Goal: Task Accomplishment & Management: Manage account settings

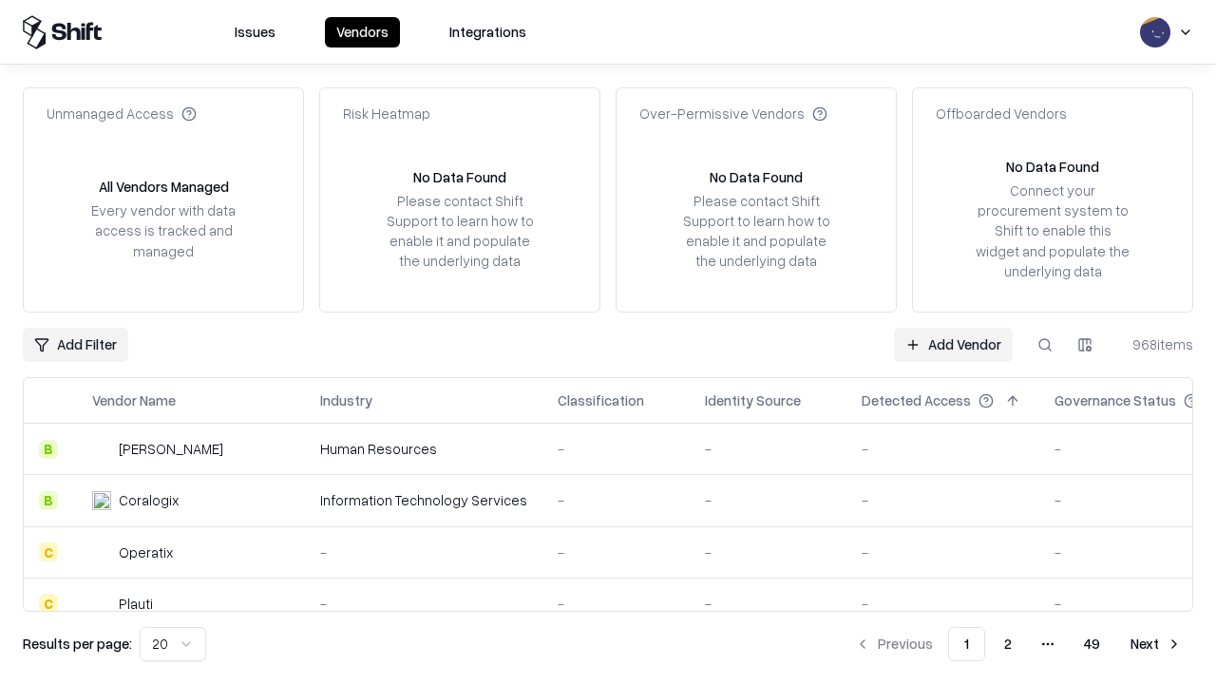
click at [953, 344] on link "Add Vendor" at bounding box center [953, 345] width 119 height 34
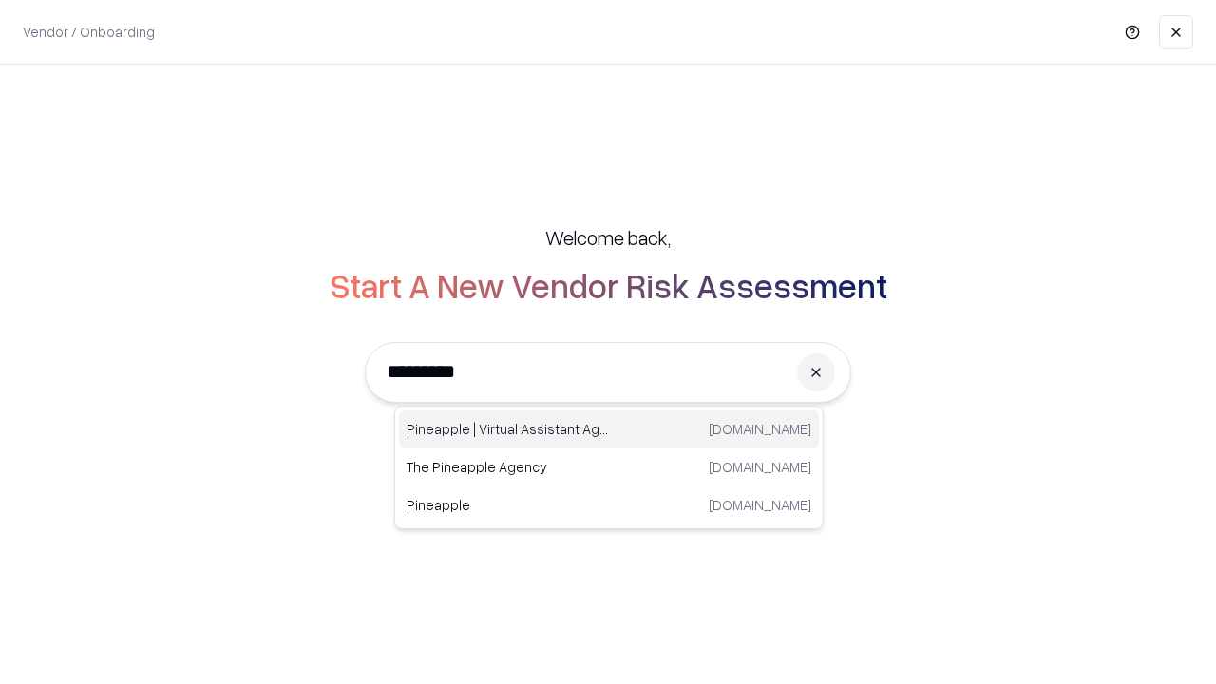
click at [609, 429] on div "Pineapple | Virtual Assistant Agency [DOMAIN_NAME]" at bounding box center [609, 429] width 420 height 38
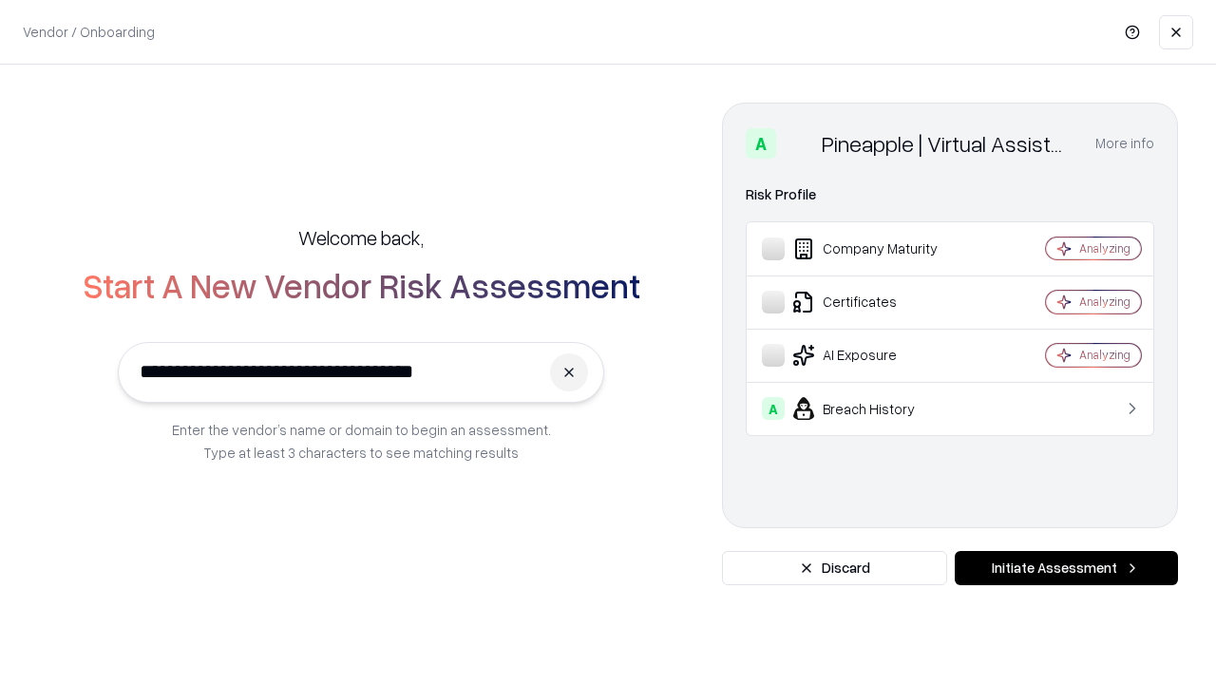
type input "**********"
click at [1066, 568] on button "Initiate Assessment" at bounding box center [1066, 568] width 223 height 34
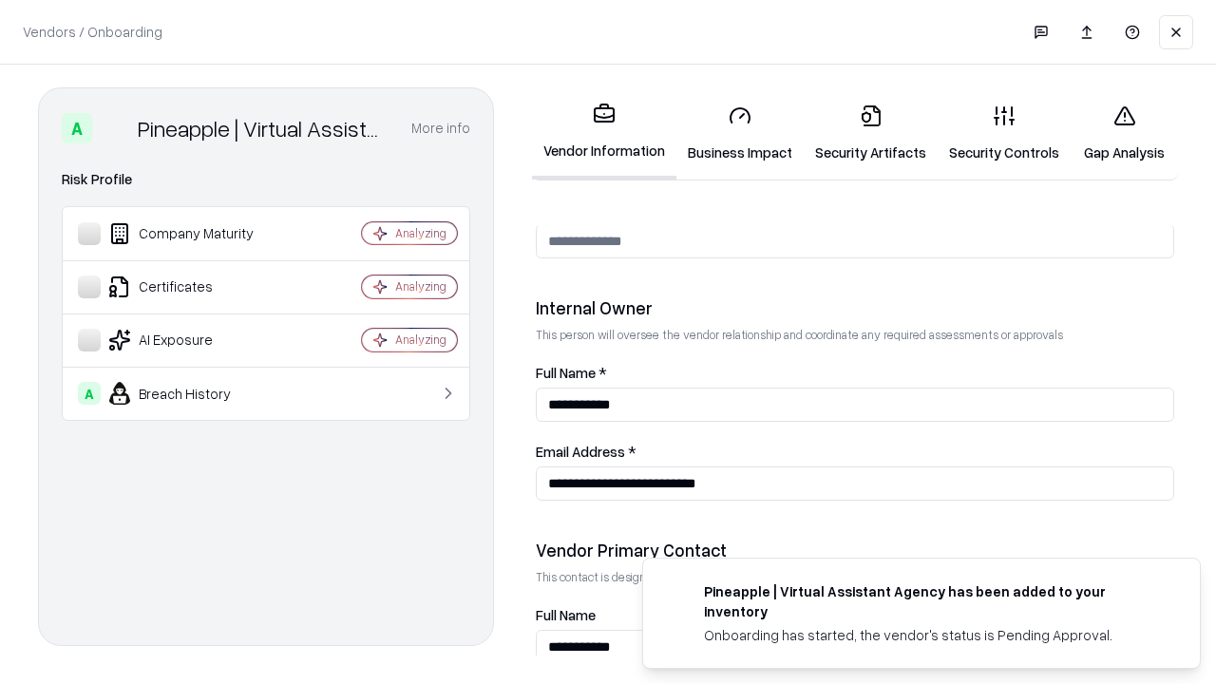
scroll to position [984, 0]
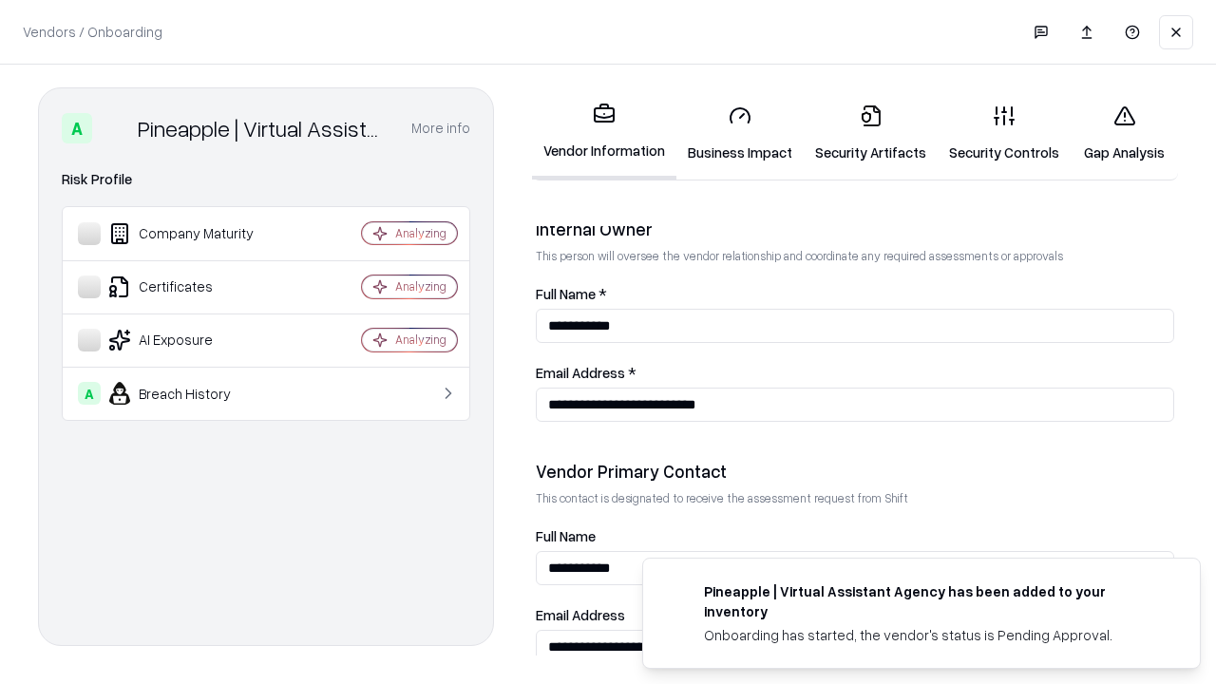
click at [740, 133] on link "Business Impact" at bounding box center [739, 133] width 127 height 88
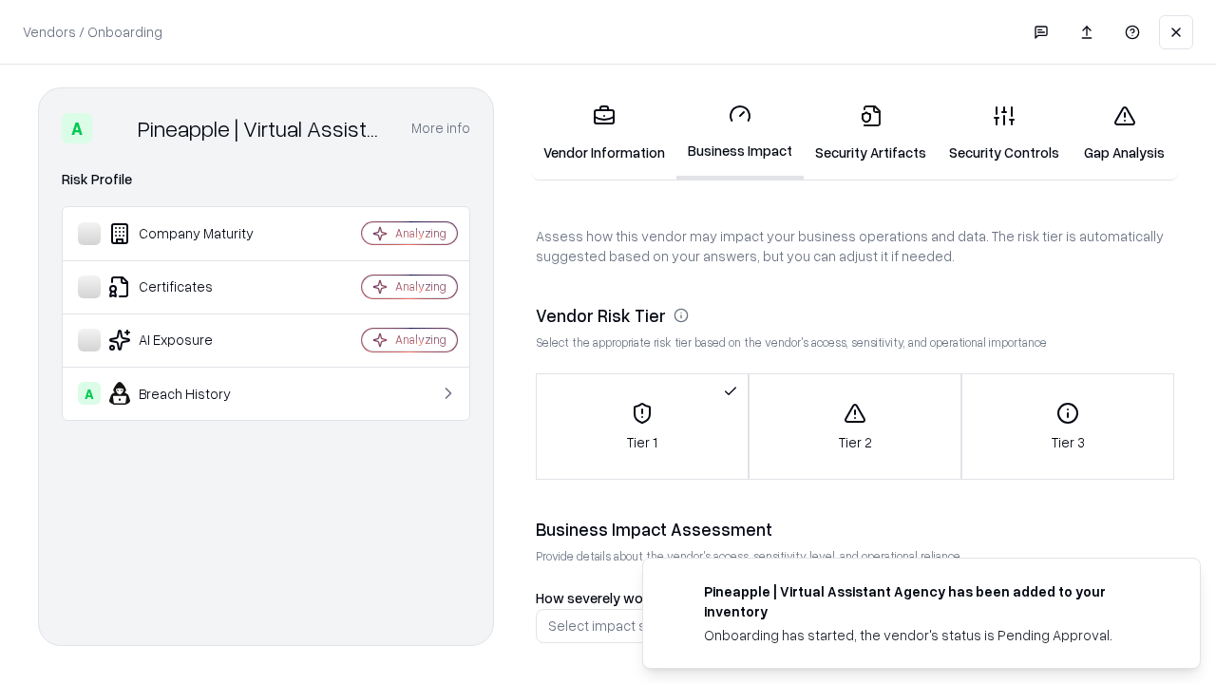
click at [870, 133] on link "Security Artifacts" at bounding box center [871, 133] width 134 height 88
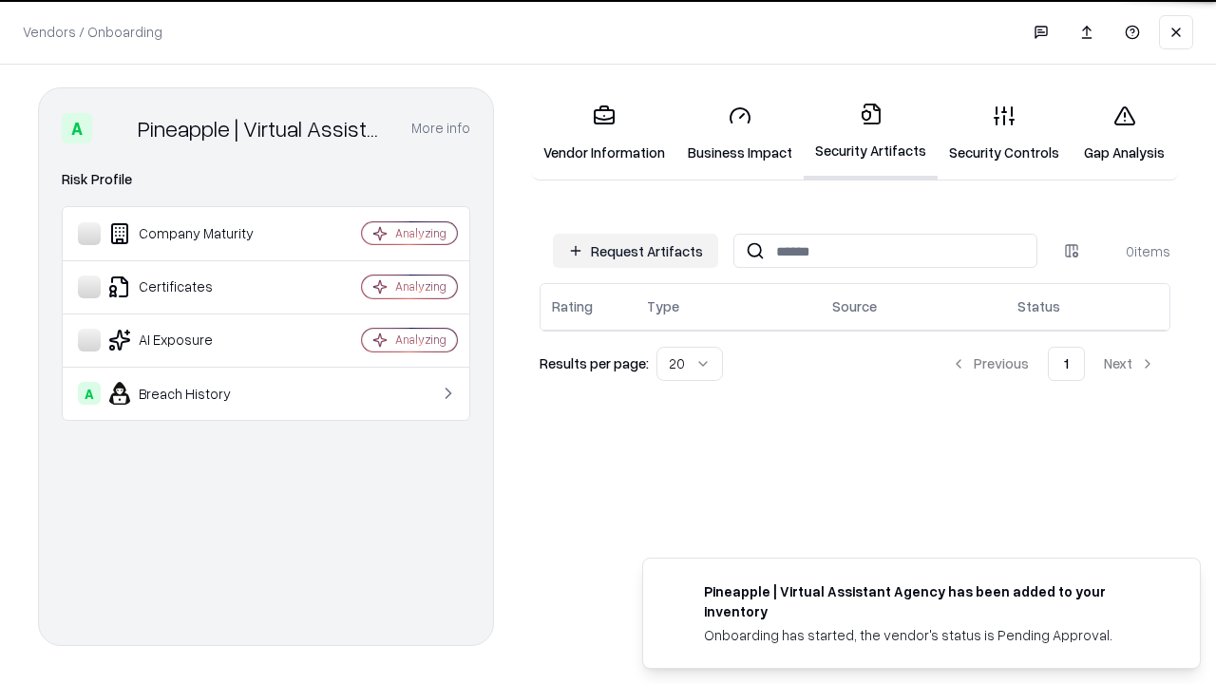
click at [636, 251] on button "Request Artifacts" at bounding box center [635, 251] width 165 height 34
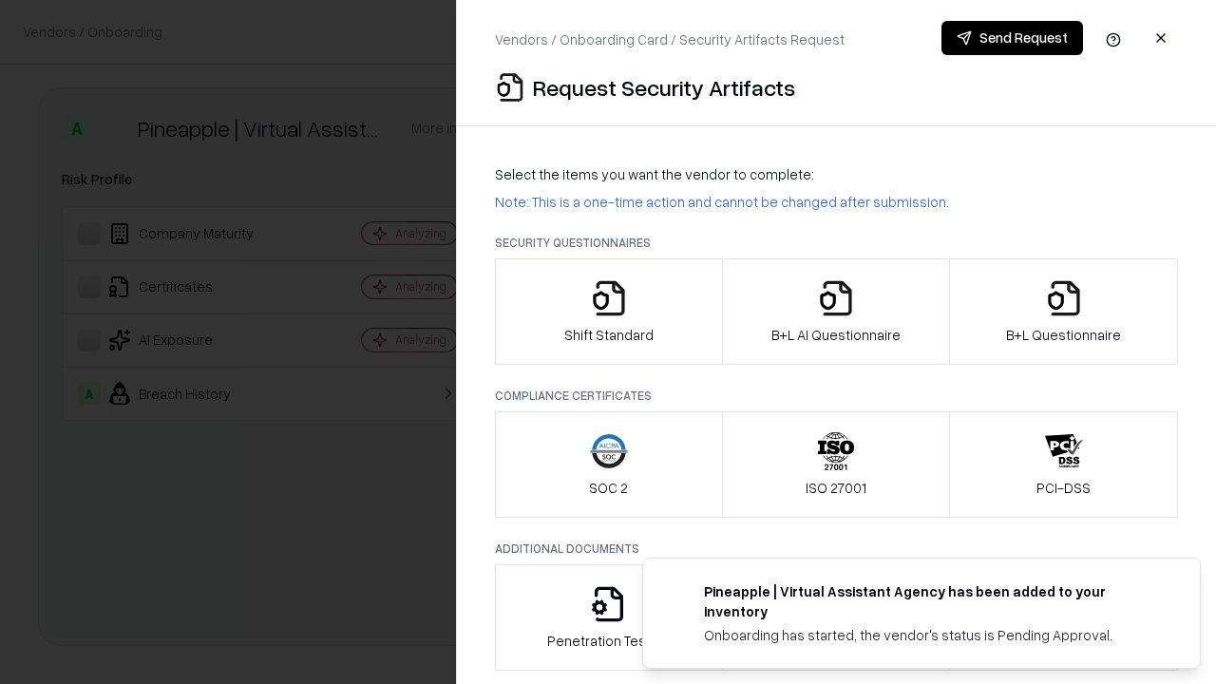
click at [608, 312] on icon "button" at bounding box center [609, 298] width 38 height 38
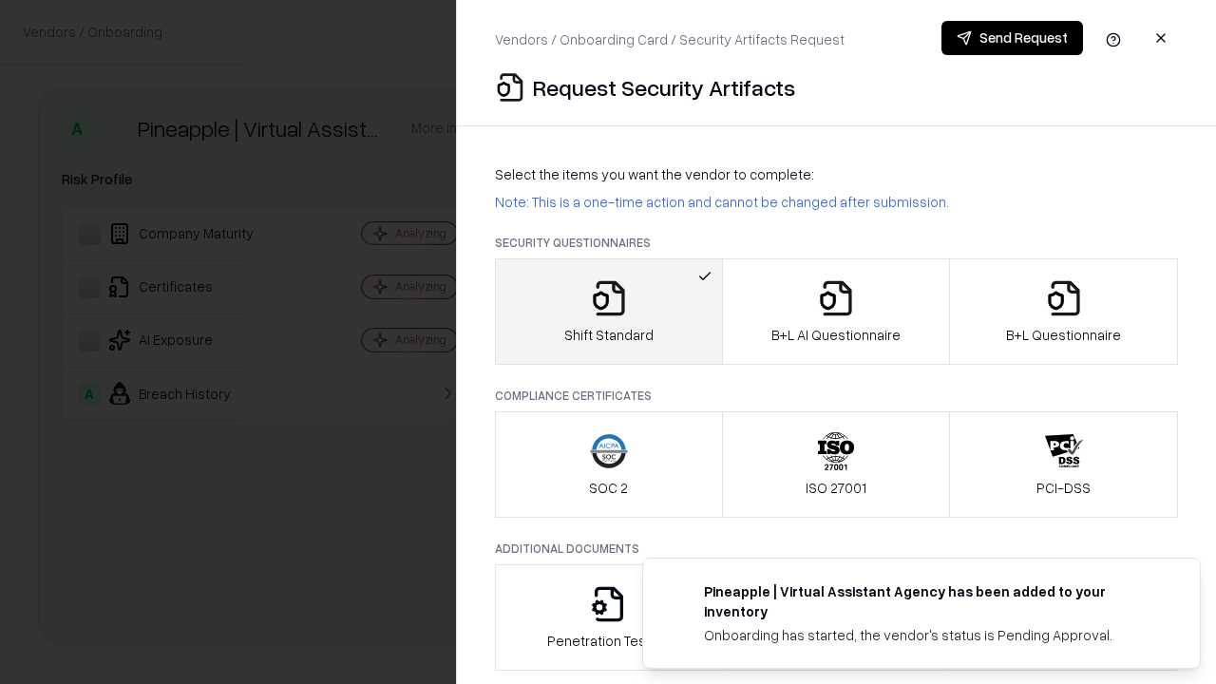
click at [1012, 38] on button "Send Request" at bounding box center [1012, 38] width 142 height 34
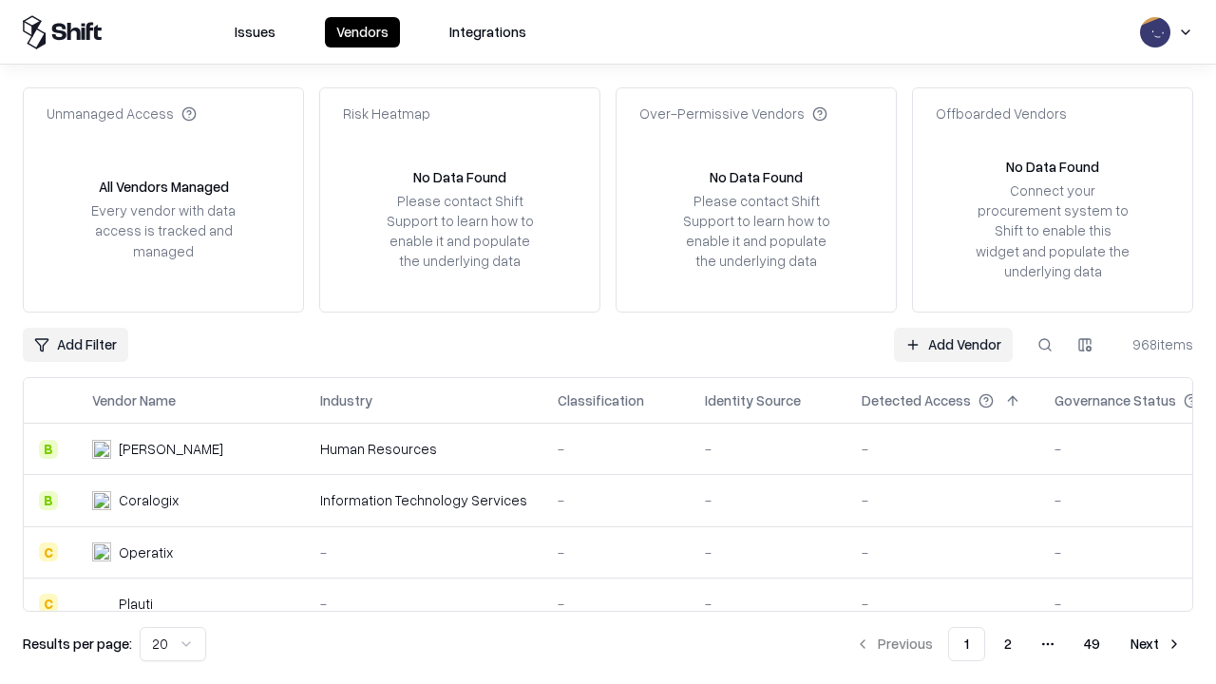
click at [1045, 344] on button at bounding box center [1045, 345] width 34 height 34
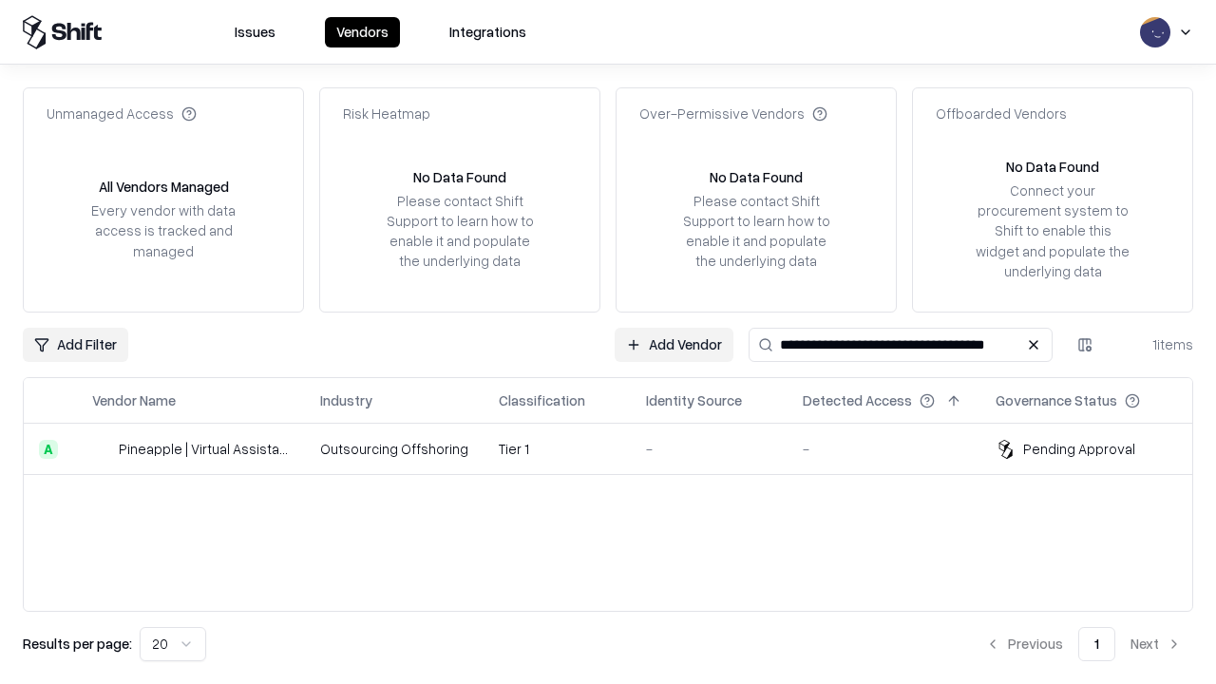
type input "**********"
click at [619, 448] on td "Tier 1" at bounding box center [557, 449] width 147 height 51
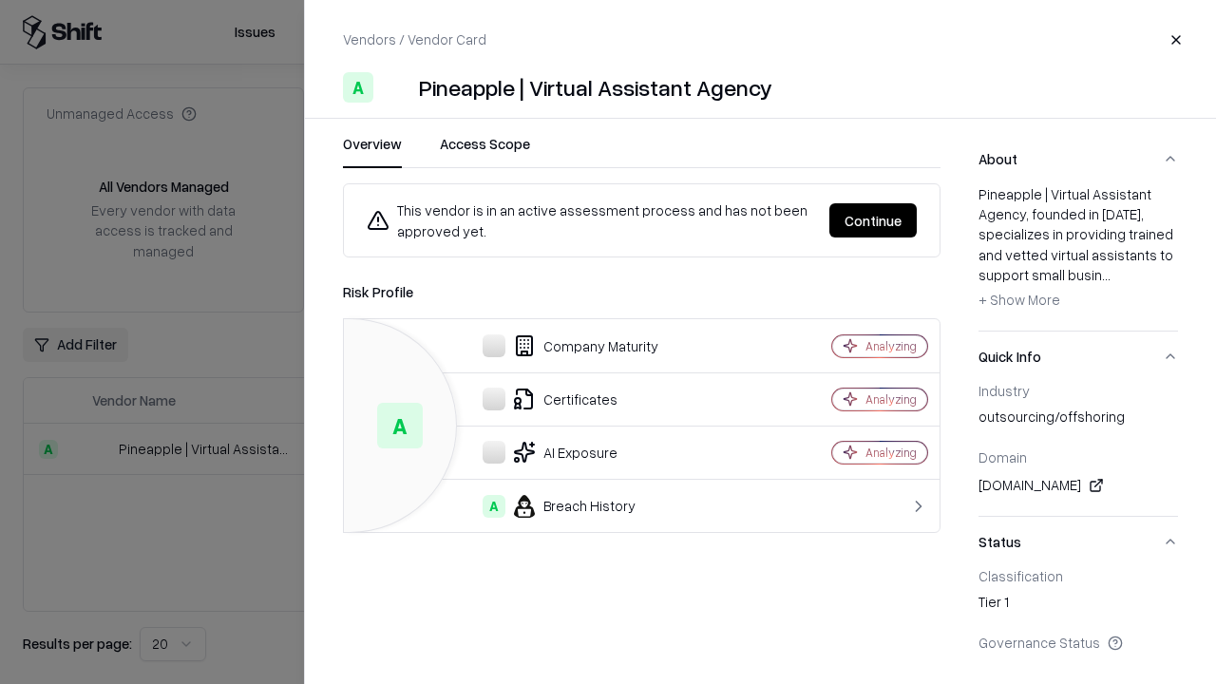
click at [873, 220] on button "Continue" at bounding box center [872, 220] width 87 height 34
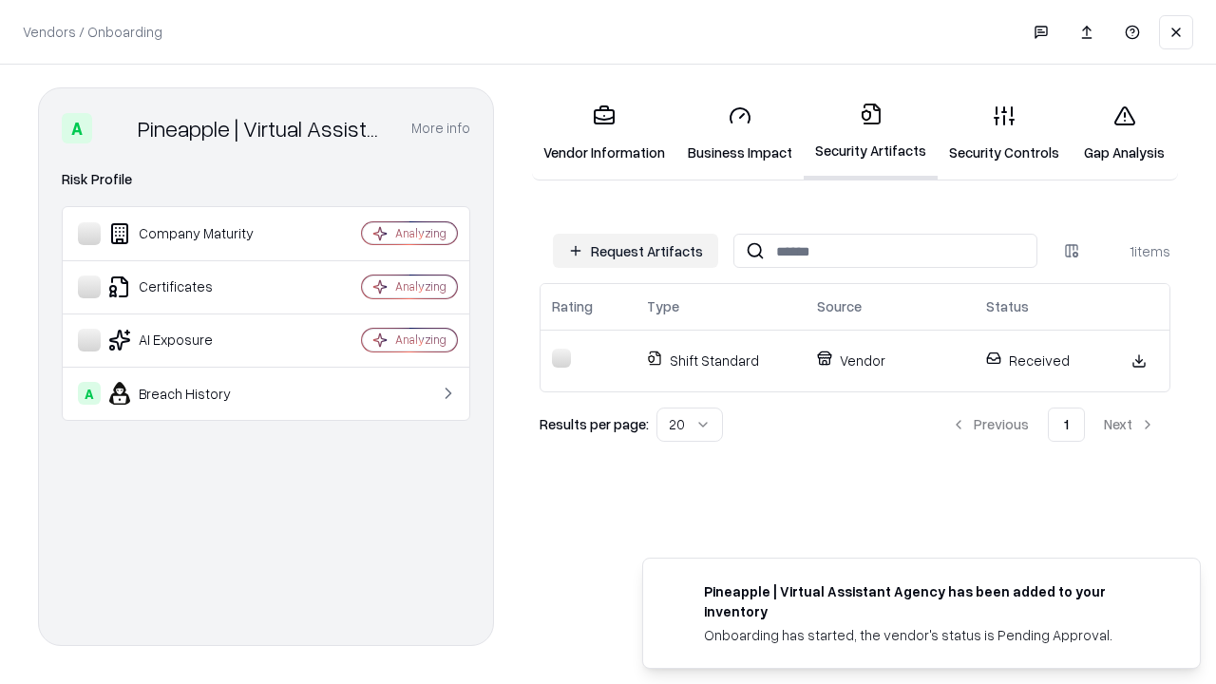
click at [1004, 133] on link "Security Controls" at bounding box center [1004, 133] width 133 height 88
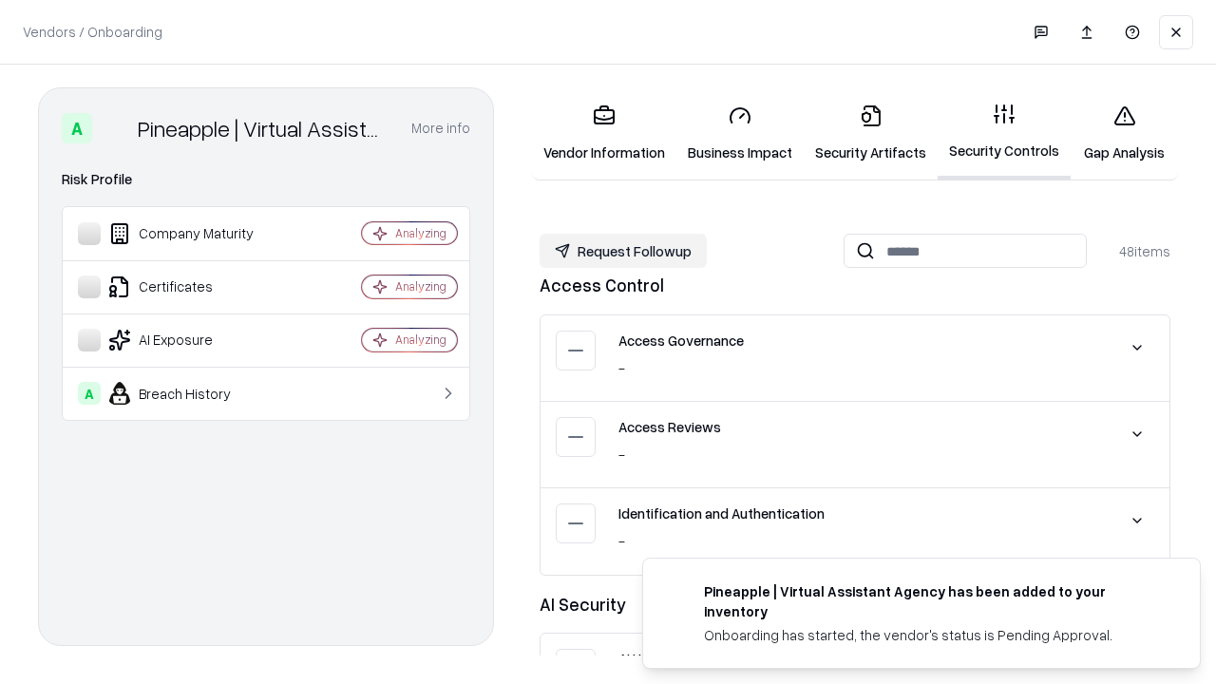
click at [623, 250] on button "Request Followup" at bounding box center [623, 251] width 167 height 34
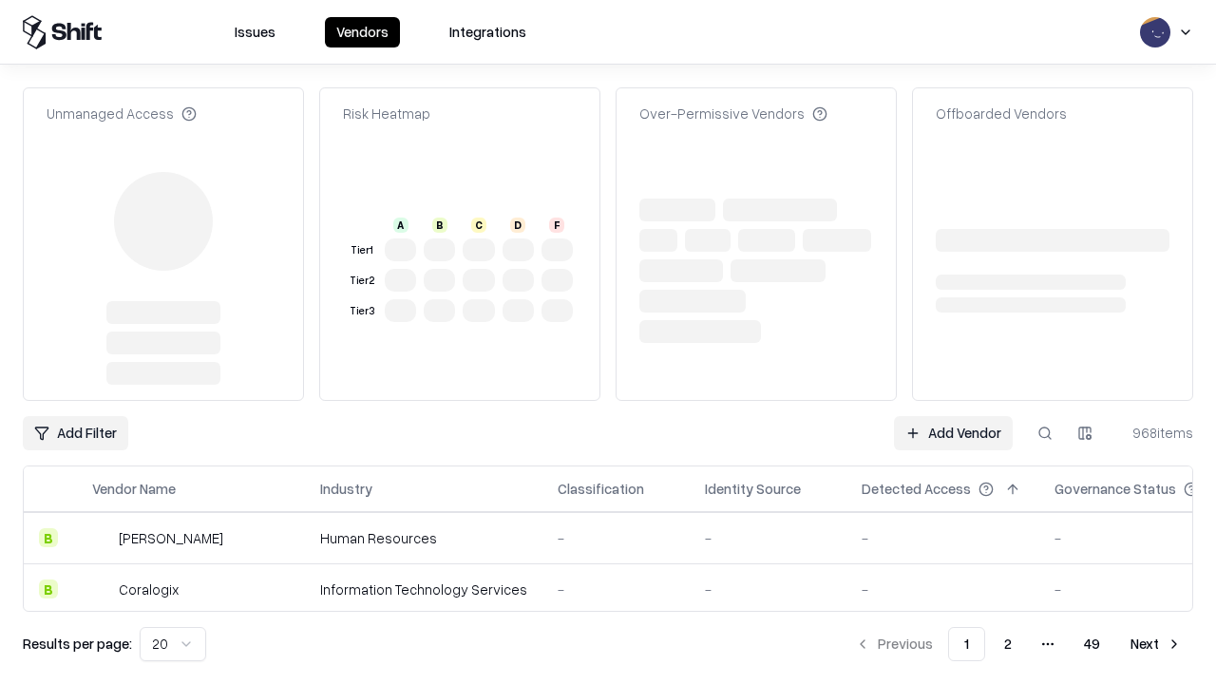
click at [953, 416] on link "Add Vendor" at bounding box center [953, 433] width 119 height 34
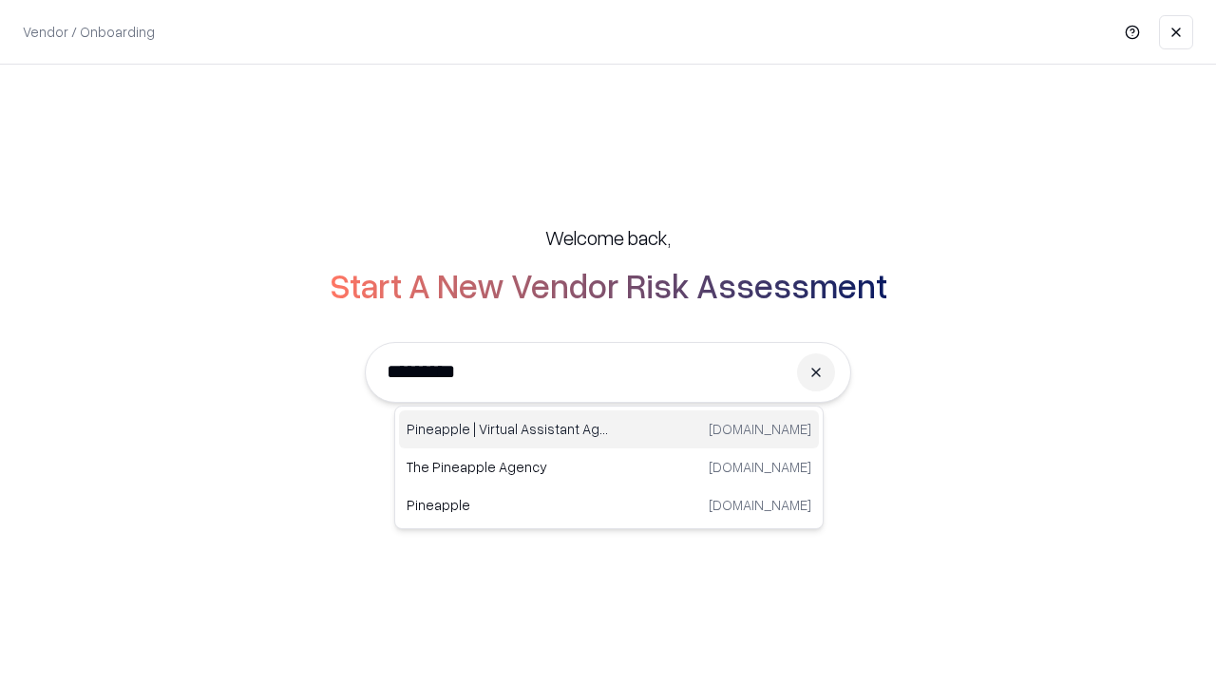
click at [609, 429] on div "Pineapple | Virtual Assistant Agency [DOMAIN_NAME]" at bounding box center [609, 429] width 420 height 38
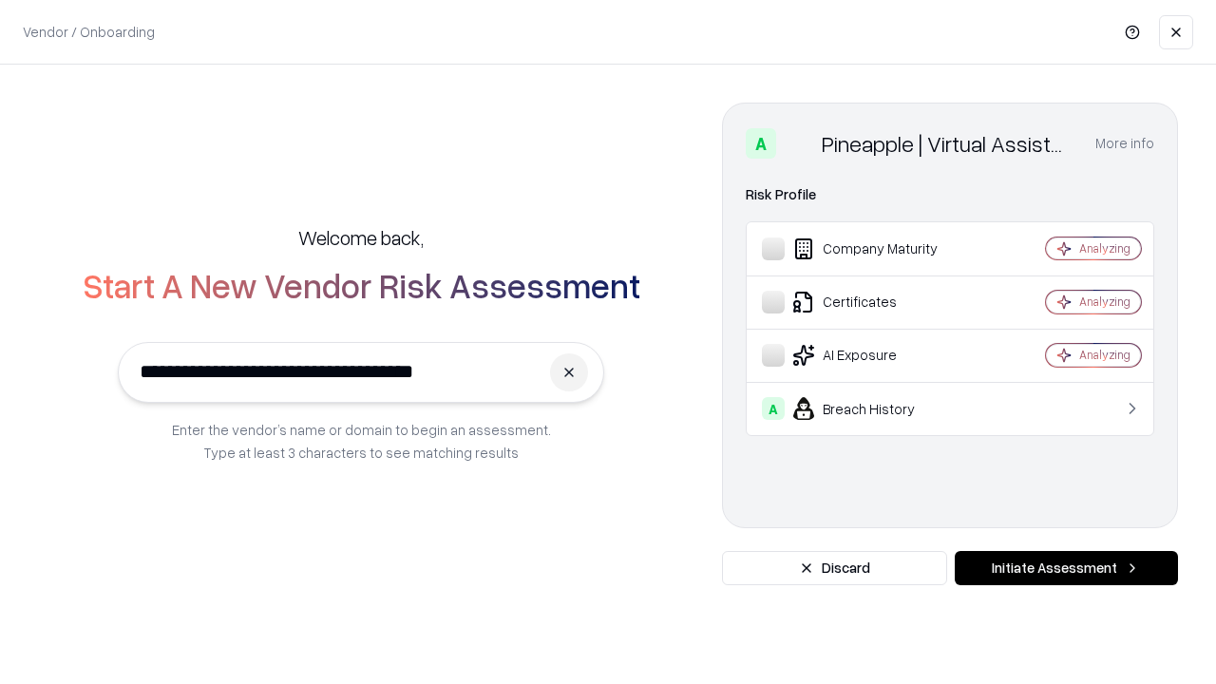
type input "**********"
click at [1066, 568] on button "Initiate Assessment" at bounding box center [1066, 568] width 223 height 34
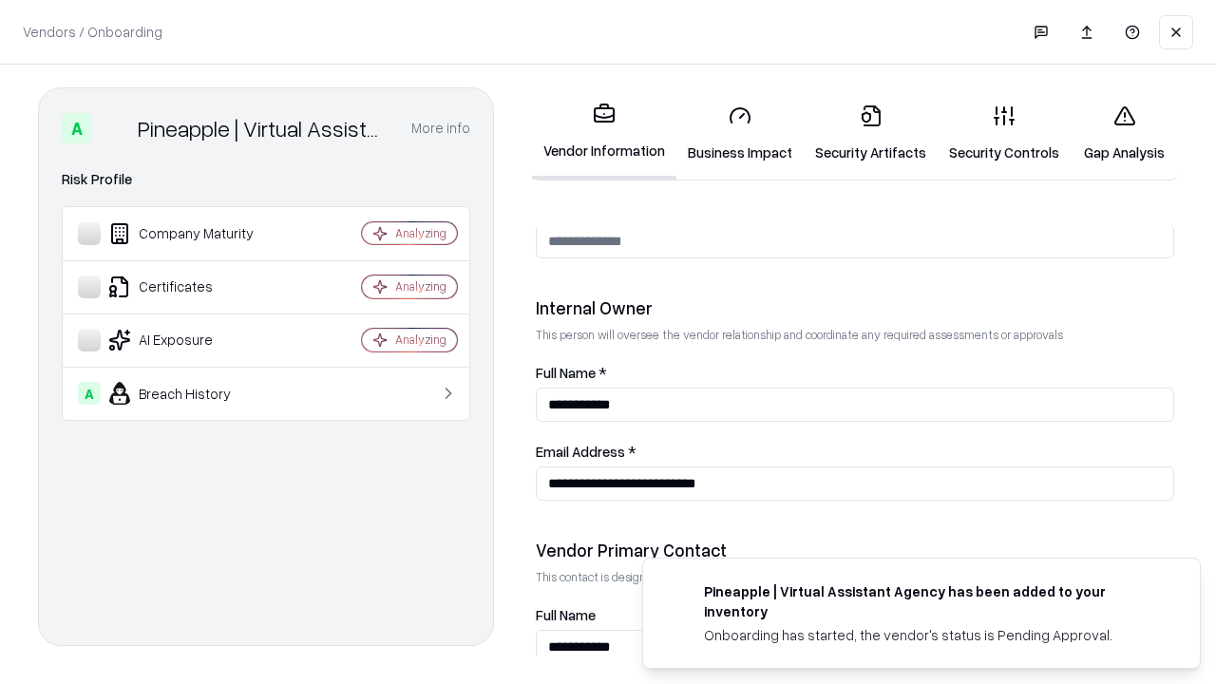
scroll to position [984, 0]
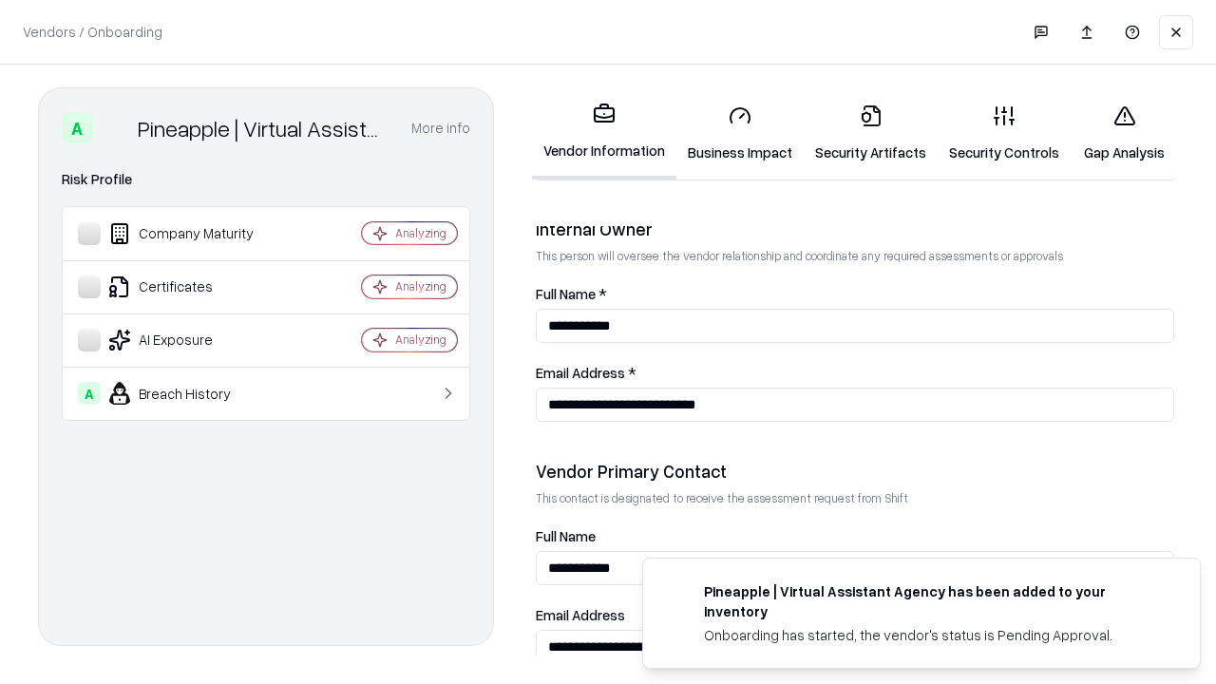
click at [1124, 133] on link "Gap Analysis" at bounding box center [1124, 133] width 107 height 88
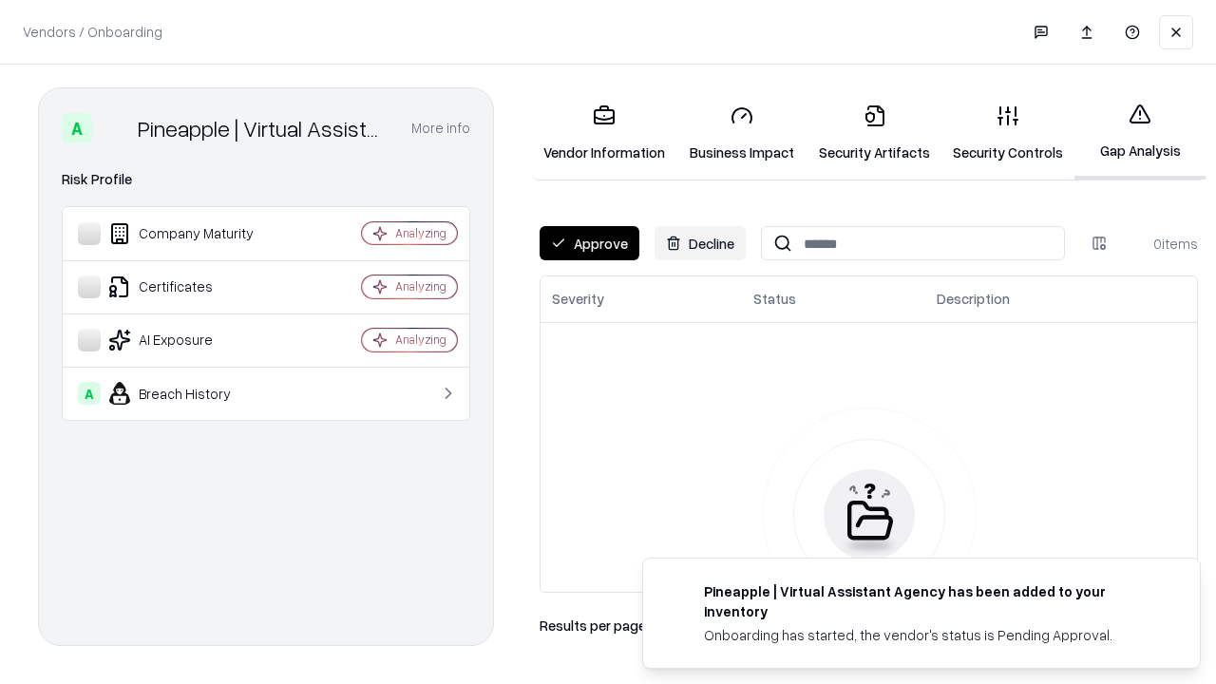
click at [589, 243] on button "Approve" at bounding box center [590, 243] width 100 height 34
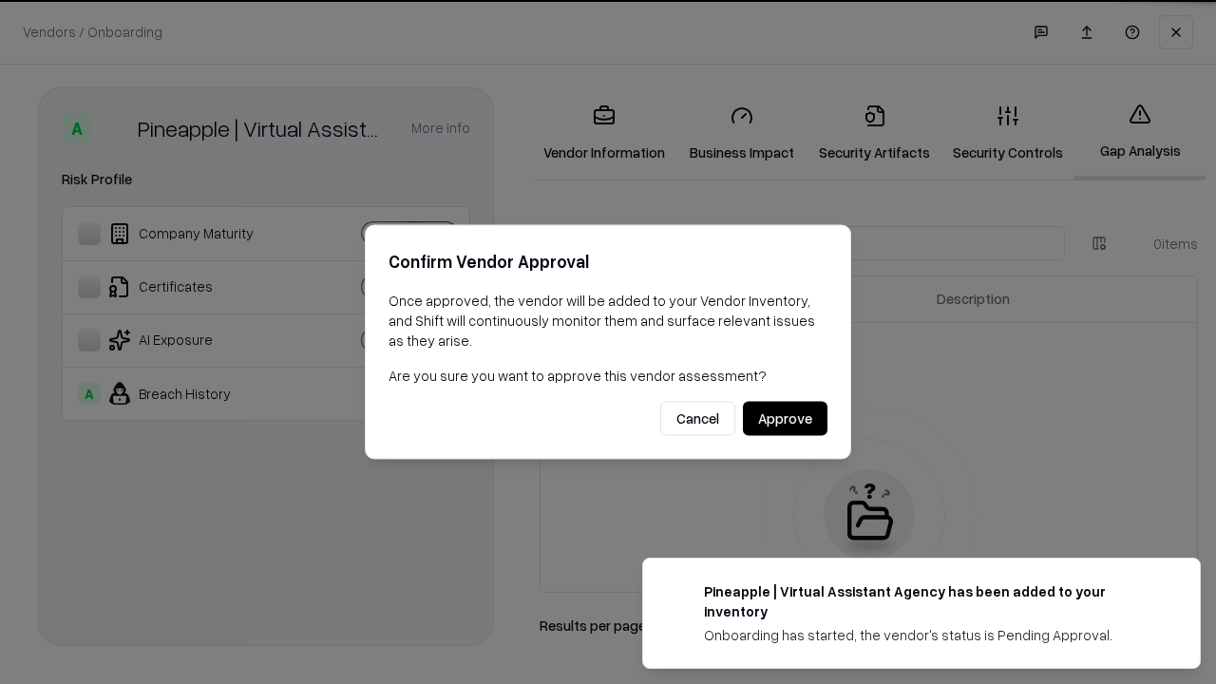
click at [785, 418] on button "Approve" at bounding box center [785, 419] width 85 height 34
